Goal: Task Accomplishment & Management: Manage account settings

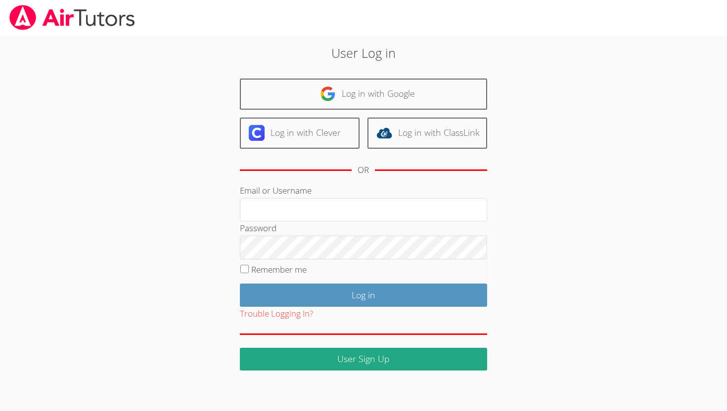
type input "[EMAIL_ADDRESS][DOMAIN_NAME]"
click at [243, 267] on input "Remember me" at bounding box center [244, 269] width 8 height 8
checkbox input "true"
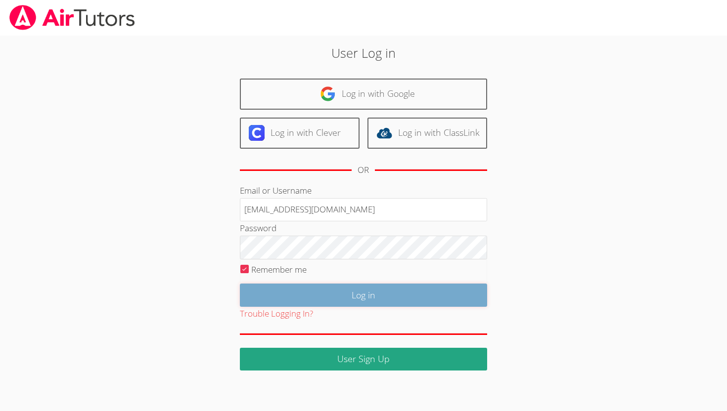
click at [277, 289] on input "Log in" at bounding box center [363, 295] width 247 height 23
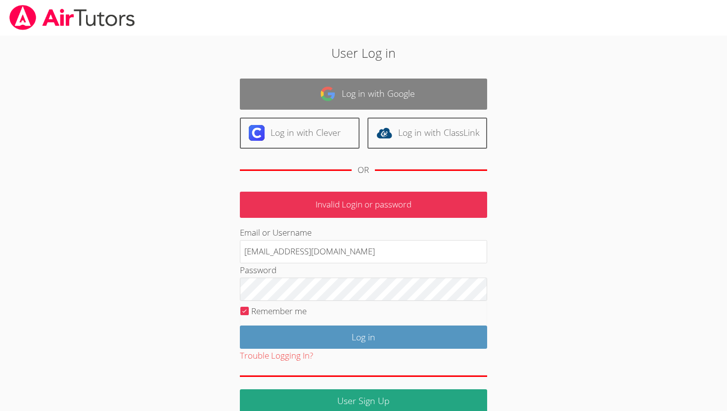
click at [316, 97] on link "Log in with Google" at bounding box center [363, 94] width 247 height 31
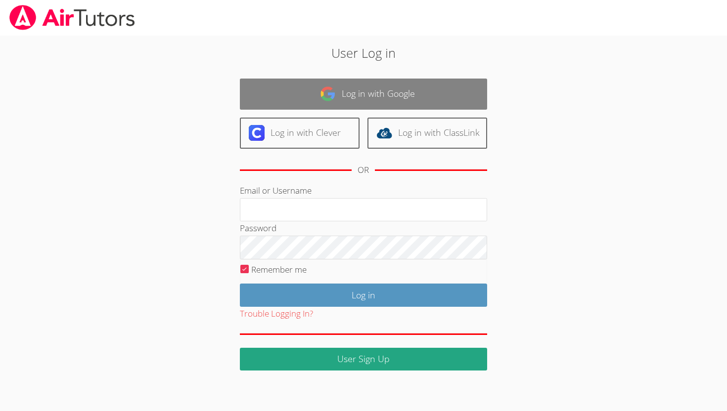
type input "[EMAIL_ADDRESS][DOMAIN_NAME]"
click at [326, 100] on img at bounding box center [328, 94] width 16 height 16
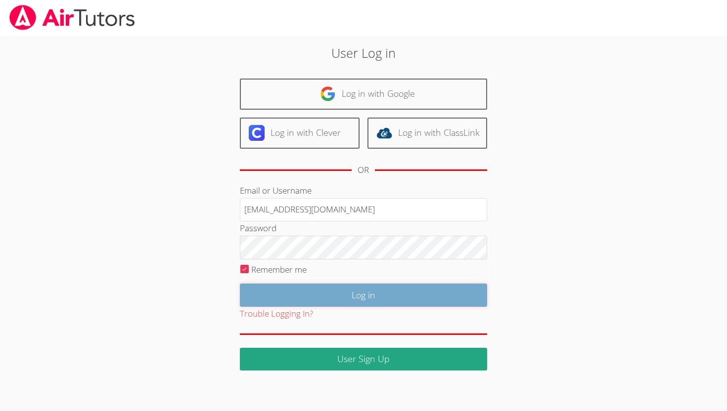
click at [271, 291] on input "Log in" at bounding box center [363, 295] width 247 height 23
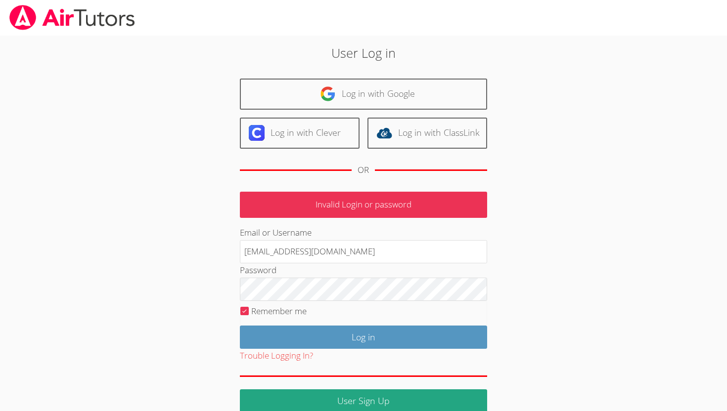
scroll to position [15, 0]
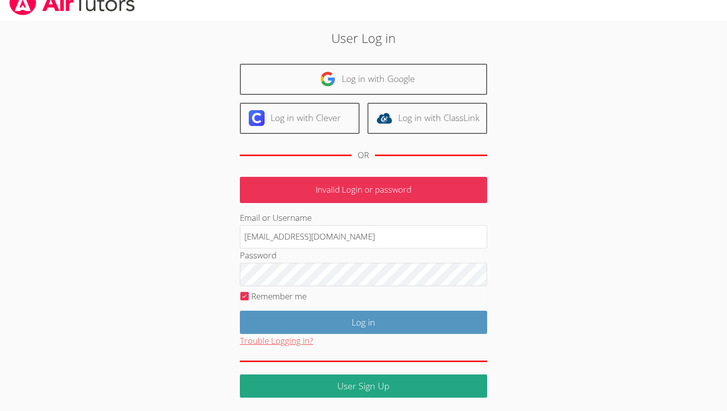
click at [295, 339] on button "Trouble Logging In?" at bounding box center [276, 341] width 73 height 14
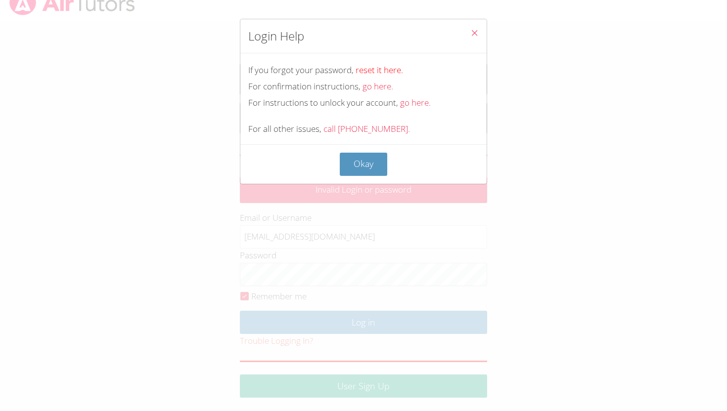
click at [376, 70] on link "reset it here." at bounding box center [378, 69] width 47 height 11
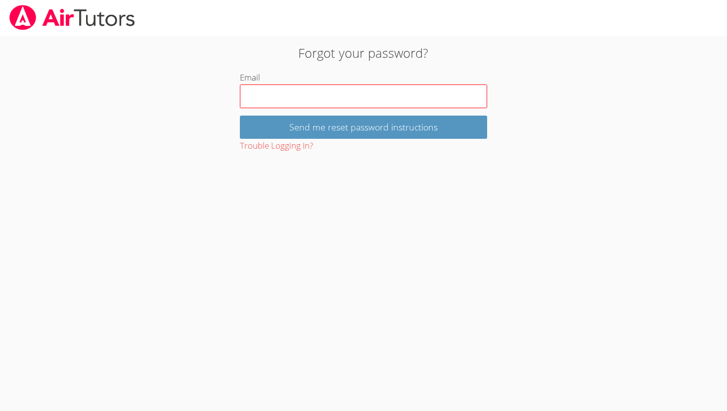
type input "[EMAIL_ADDRESS][DOMAIN_NAME]"
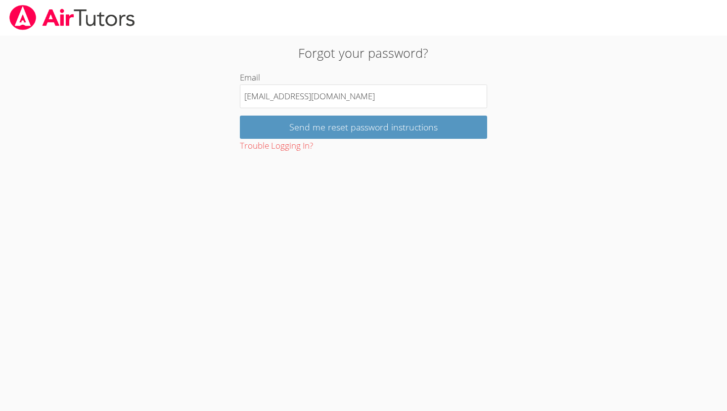
click at [321, 139] on div "Trouble Logging In?" at bounding box center [363, 146] width 247 height 14
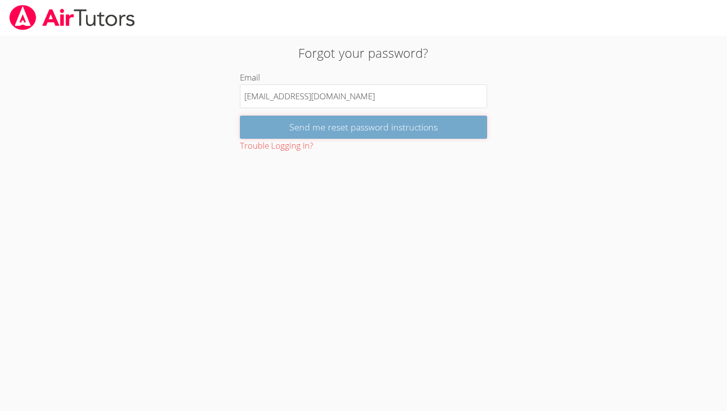
click at [321, 133] on input "Send me reset password instructions" at bounding box center [363, 127] width 247 height 23
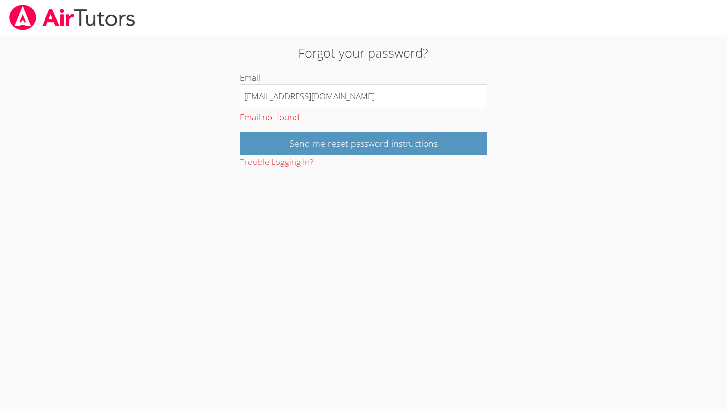
click at [220, 160] on div "Forgot your password? Email [EMAIL_ADDRESS][DOMAIN_NAME] Email not found Send m…" at bounding box center [363, 106] width 392 height 126
click at [84, 8] on img at bounding box center [72, 17] width 128 height 25
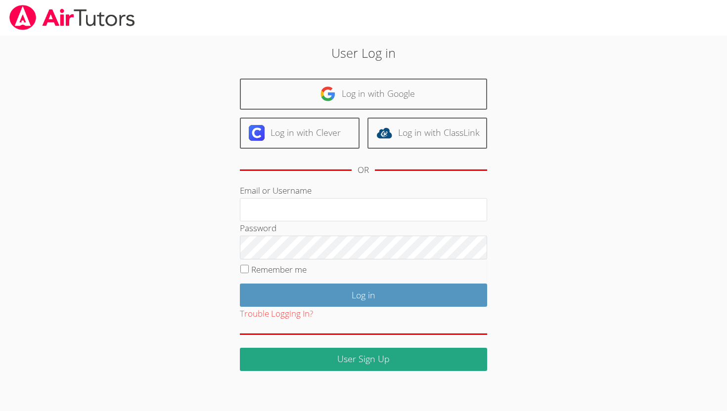
type input "[EMAIL_ADDRESS][DOMAIN_NAME]"
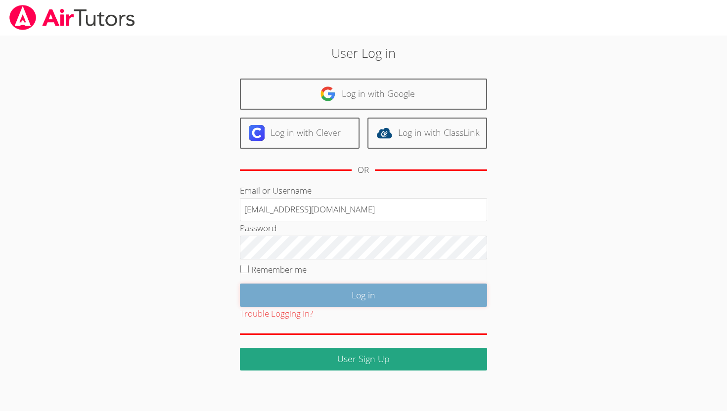
click at [269, 290] on input "Log in" at bounding box center [363, 295] width 247 height 23
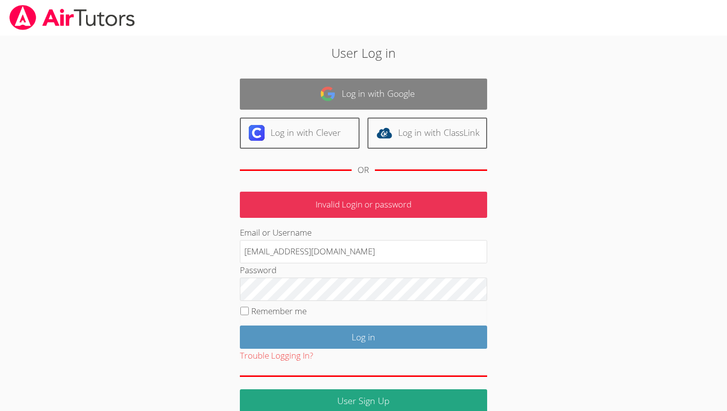
click at [367, 106] on link "Log in with Google" at bounding box center [363, 94] width 247 height 31
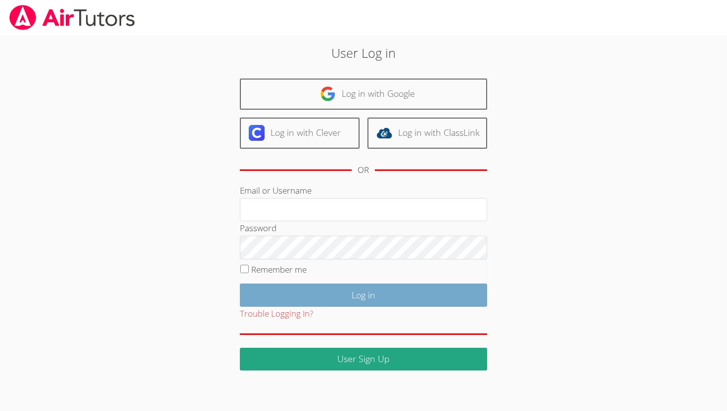
type input "[EMAIL_ADDRESS][DOMAIN_NAME]"
click at [307, 298] on input "Log in" at bounding box center [363, 295] width 247 height 23
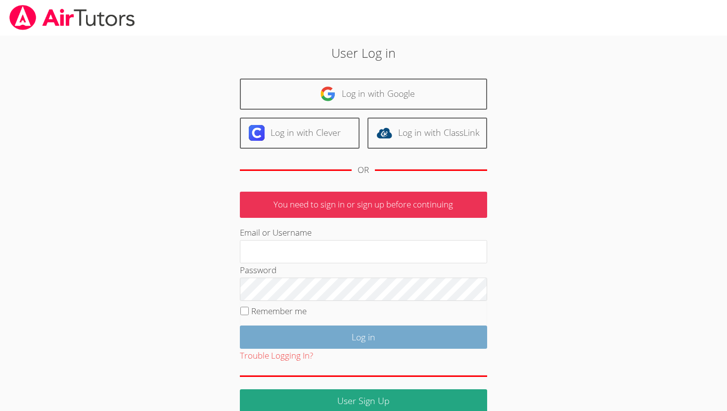
type input "[EMAIL_ADDRESS][DOMAIN_NAME]"
click at [304, 334] on input "Log in" at bounding box center [363, 337] width 247 height 23
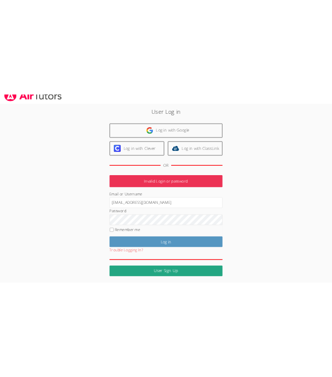
scroll to position [14, 0]
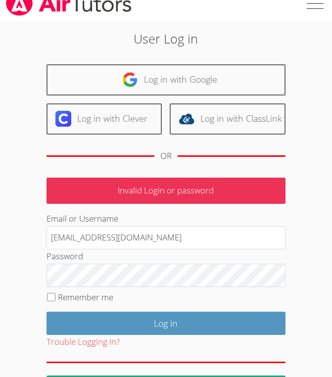
click at [291, 44] on div "User Log in Log in with Google Log in with Clever Log in with ClassLink OR Inva…" at bounding box center [166, 209] width 332 height 377
